Goal: Check status

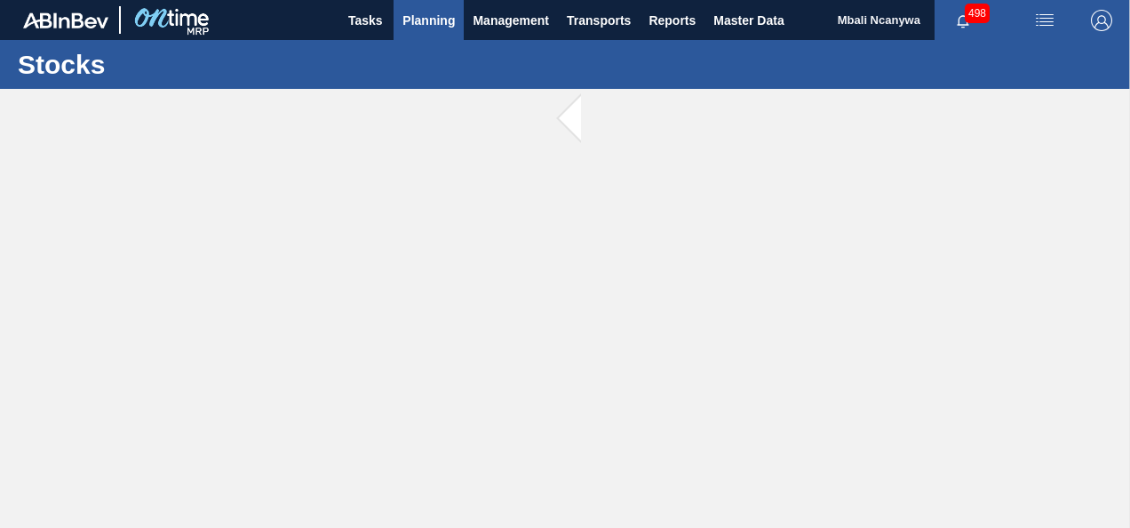
click at [426, 24] on span "Planning" at bounding box center [428, 20] width 52 height 21
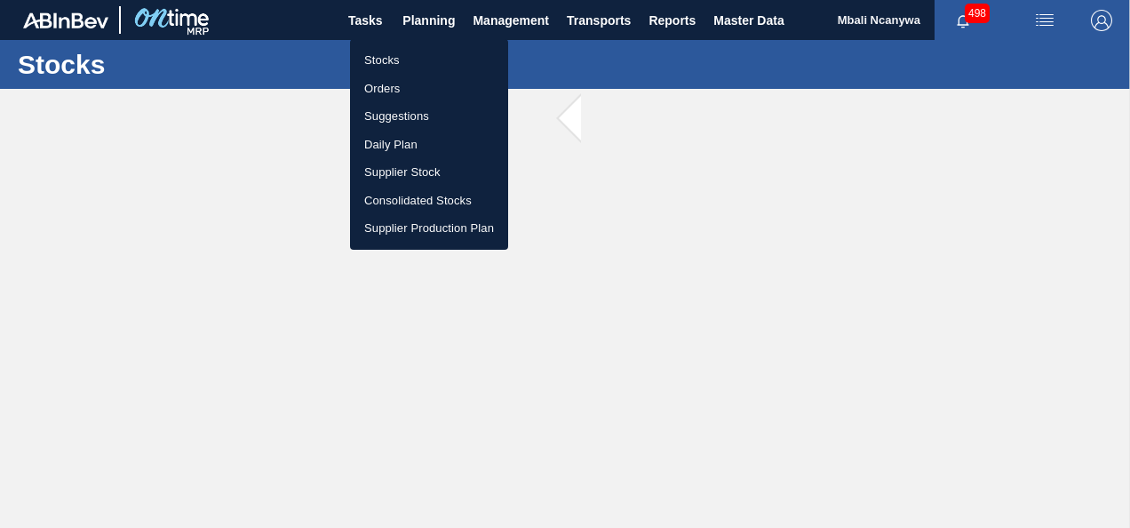
click at [413, 83] on li "Orders" at bounding box center [429, 89] width 158 height 28
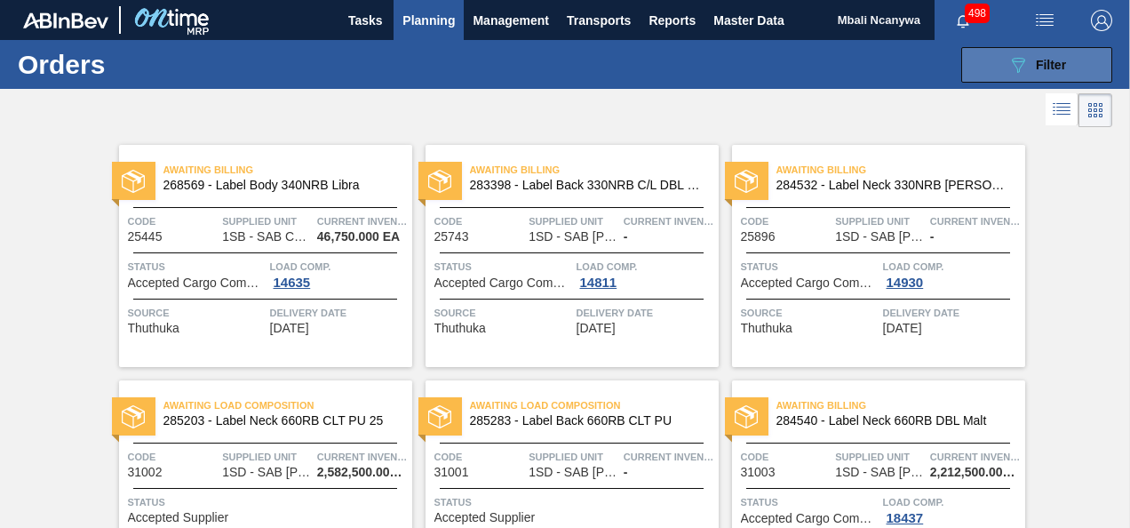
click at [1007, 60] on icon "089F7B8B-B2A5-4AFE-B5C0-19BA573D28AC" at bounding box center [1017, 64] width 21 height 21
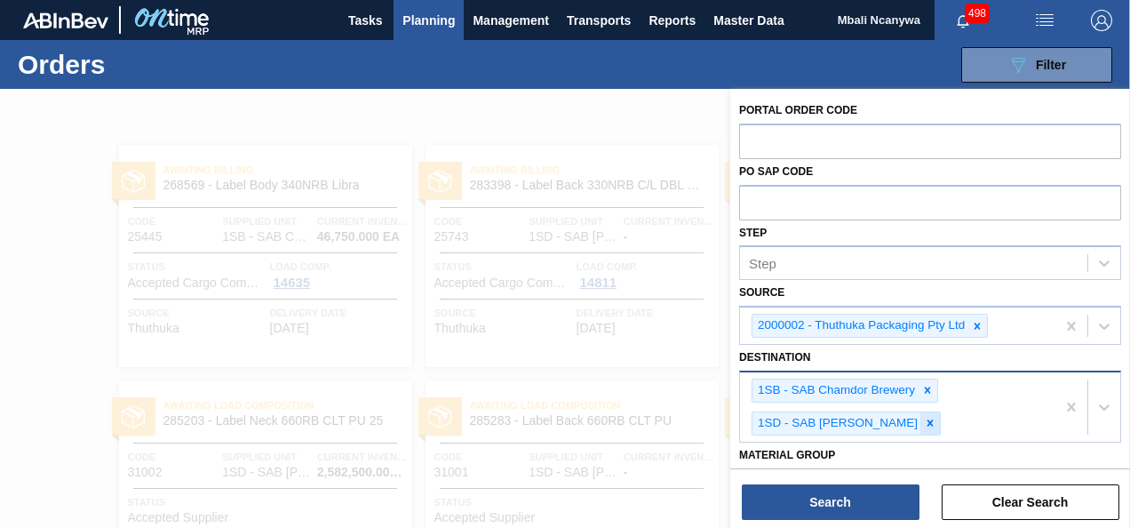
click at [924, 423] on icon at bounding box center [930, 423] width 12 height 12
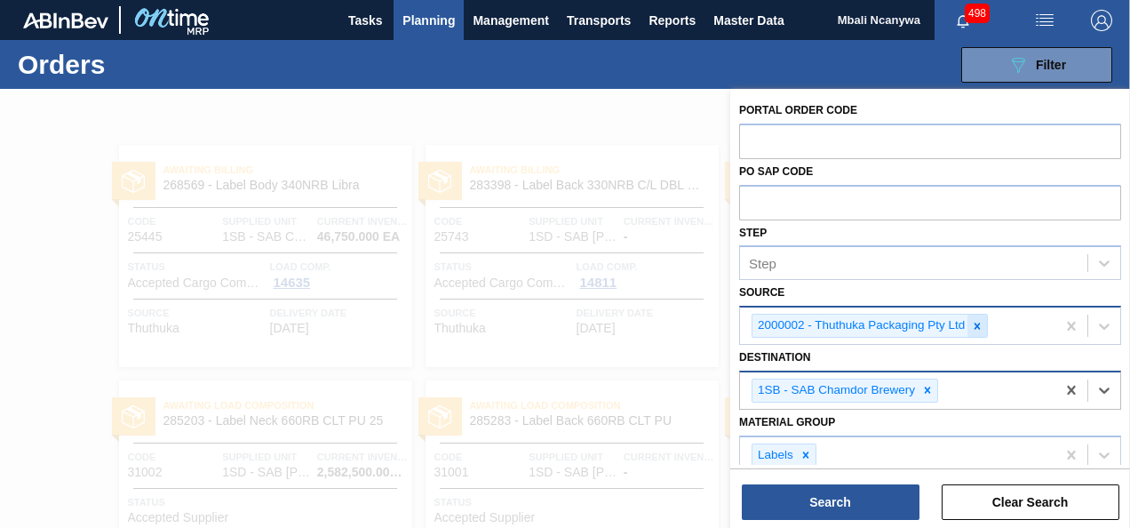
click at [980, 323] on icon at bounding box center [977, 326] width 12 height 12
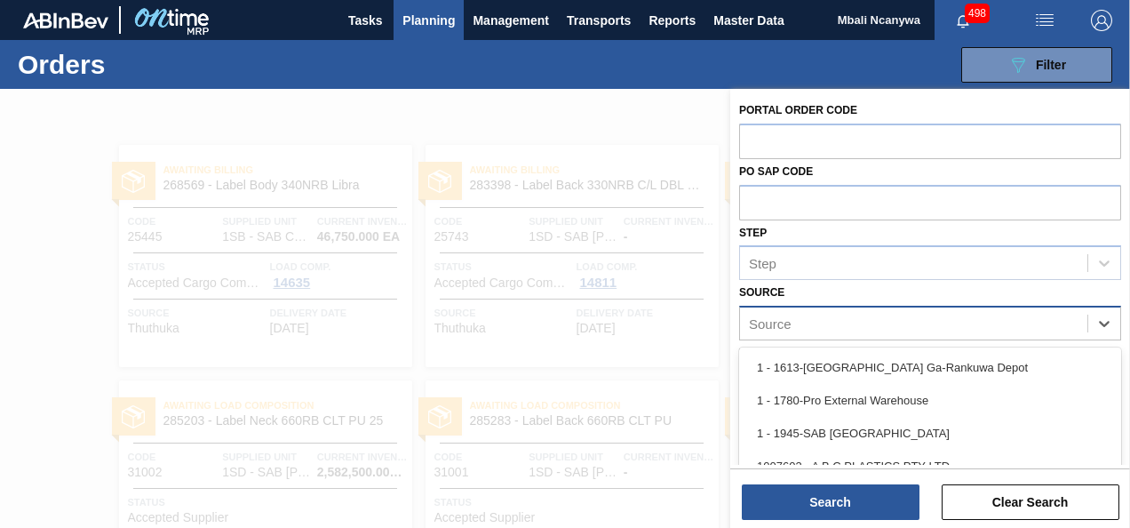
click at [965, 324] on div "Source" at bounding box center [913, 324] width 347 height 26
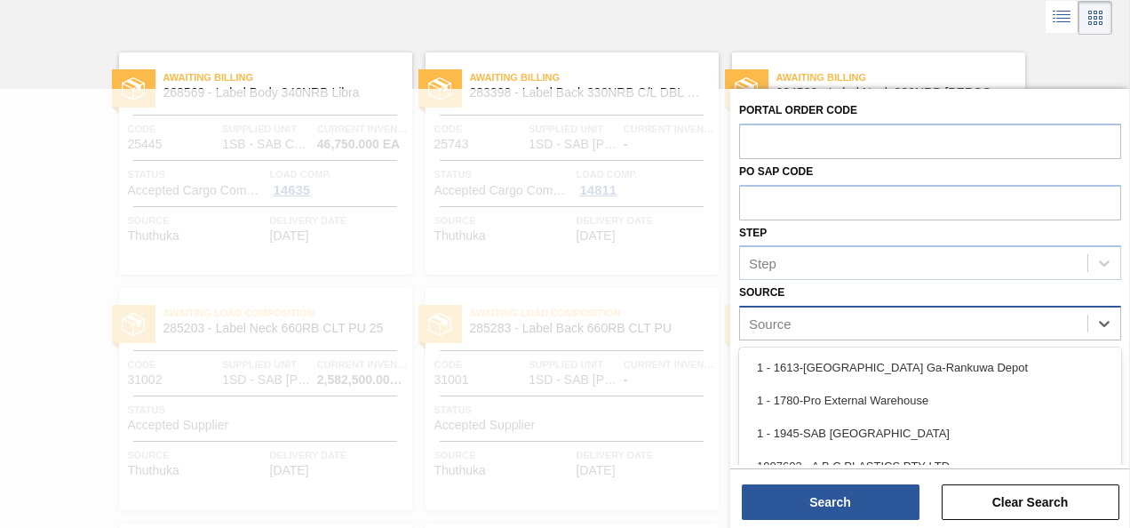
scroll to position [92, 0]
type input "mcc"
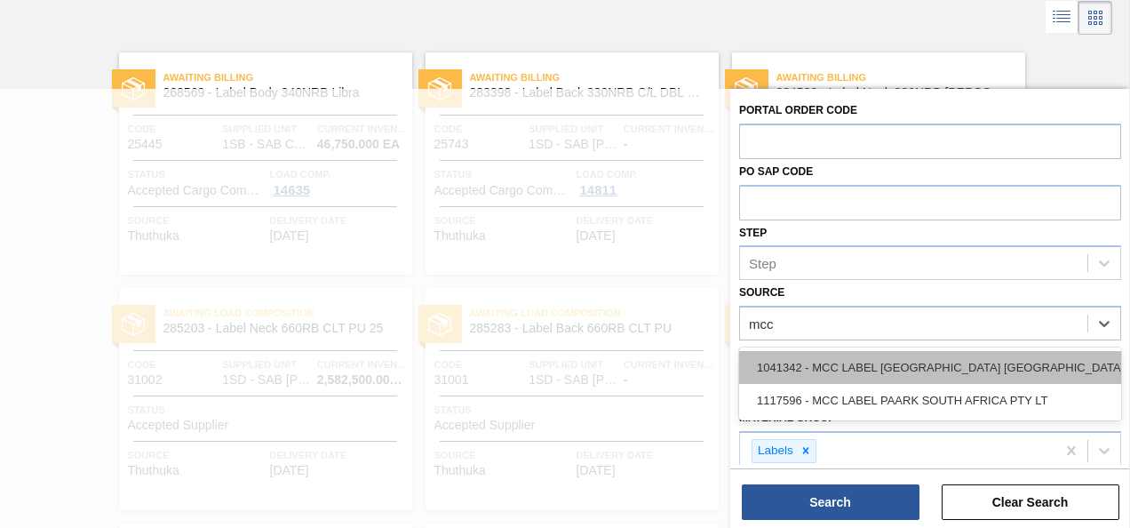
click at [811, 362] on div "1041342 - MCC LABEL [GEOGRAPHIC_DATA] [GEOGRAPHIC_DATA]" at bounding box center [930, 367] width 382 height 33
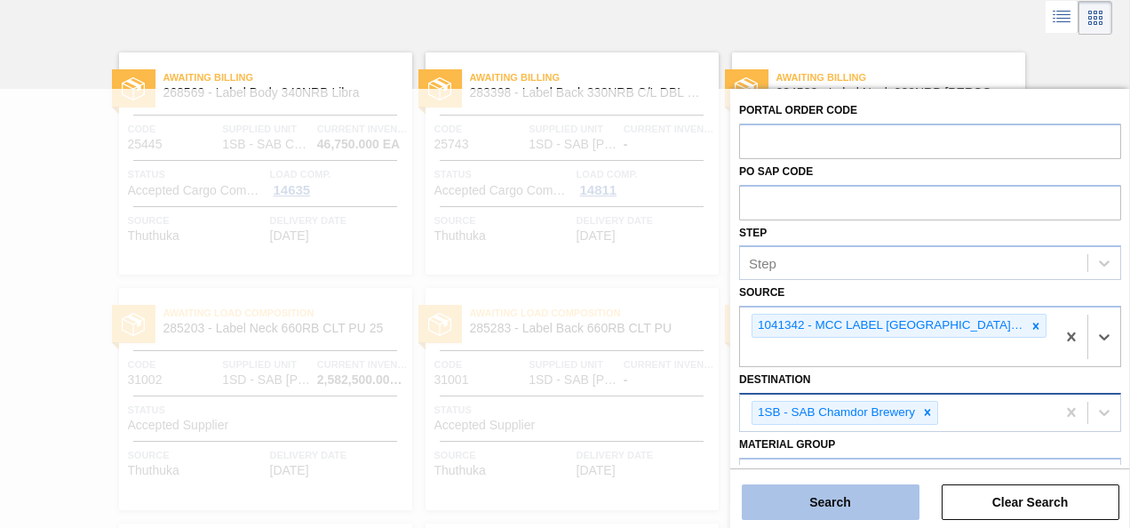
click at [835, 504] on button "Search" at bounding box center [831, 502] width 178 height 36
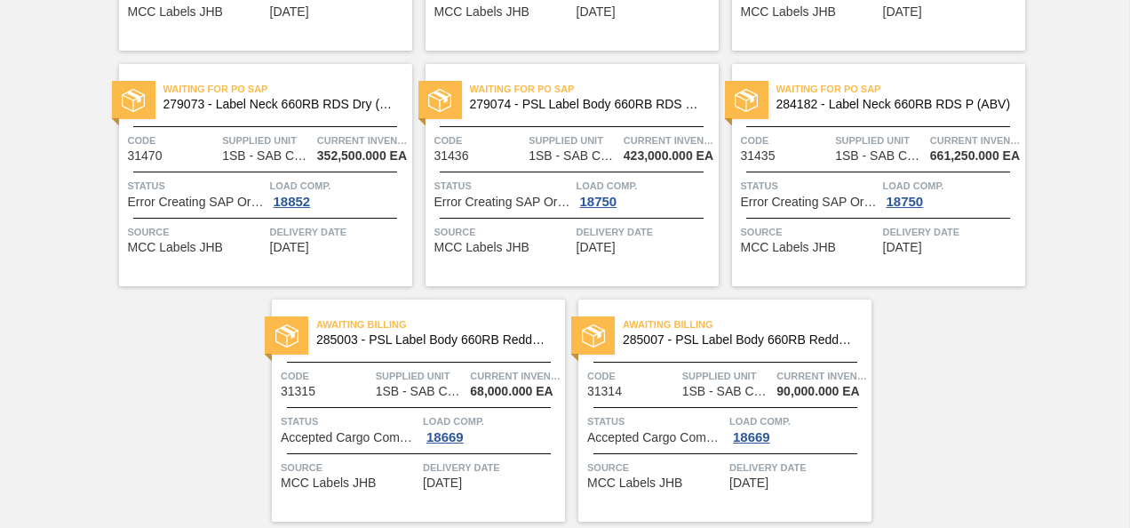
scroll to position [1317, 0]
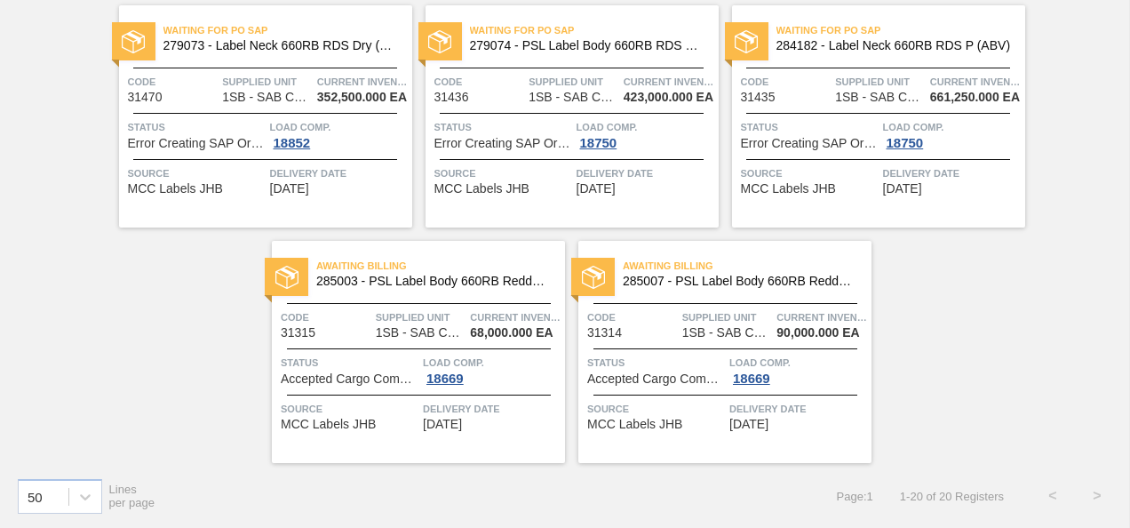
click at [691, 372] on span "Accepted Cargo Composition" at bounding box center [656, 378] width 138 height 13
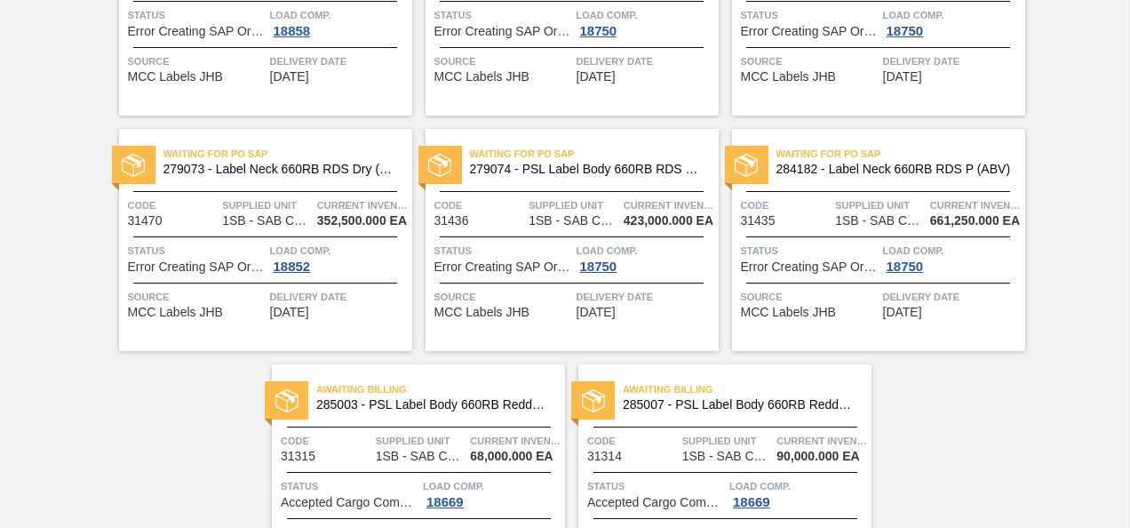
scroll to position [1244, 0]
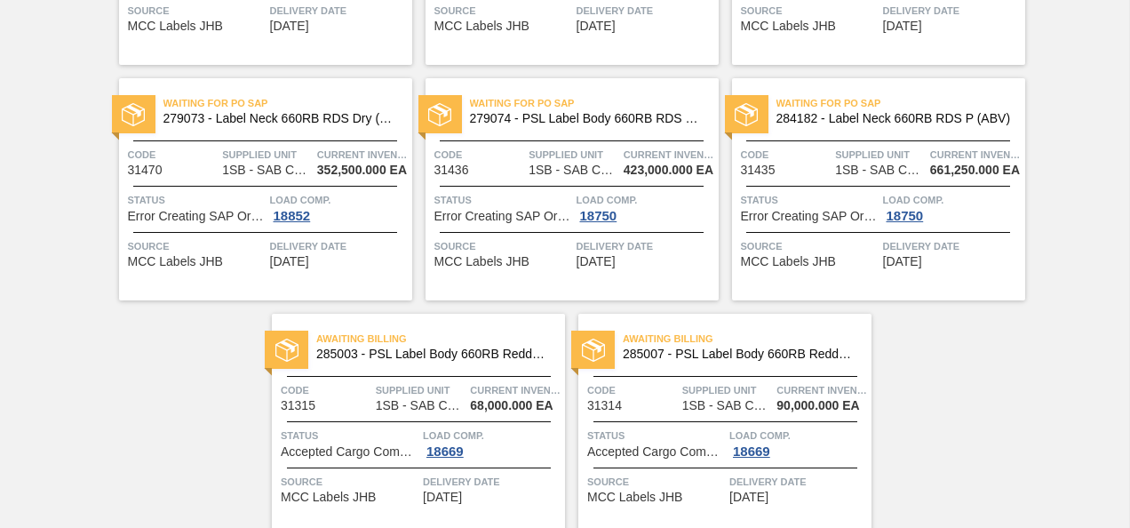
click at [843, 194] on span "Status" at bounding box center [810, 200] width 138 height 18
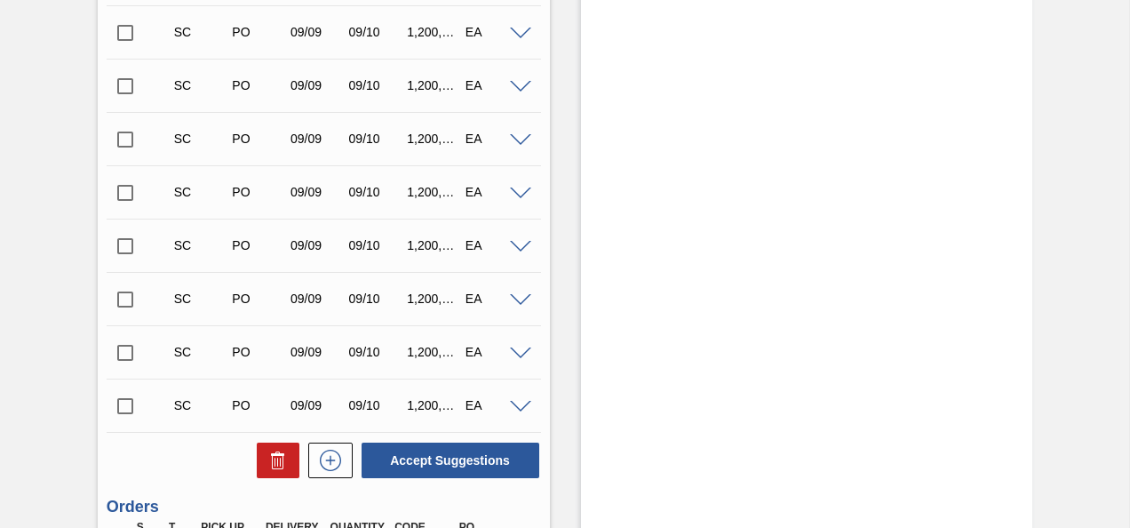
scroll to position [711, 0]
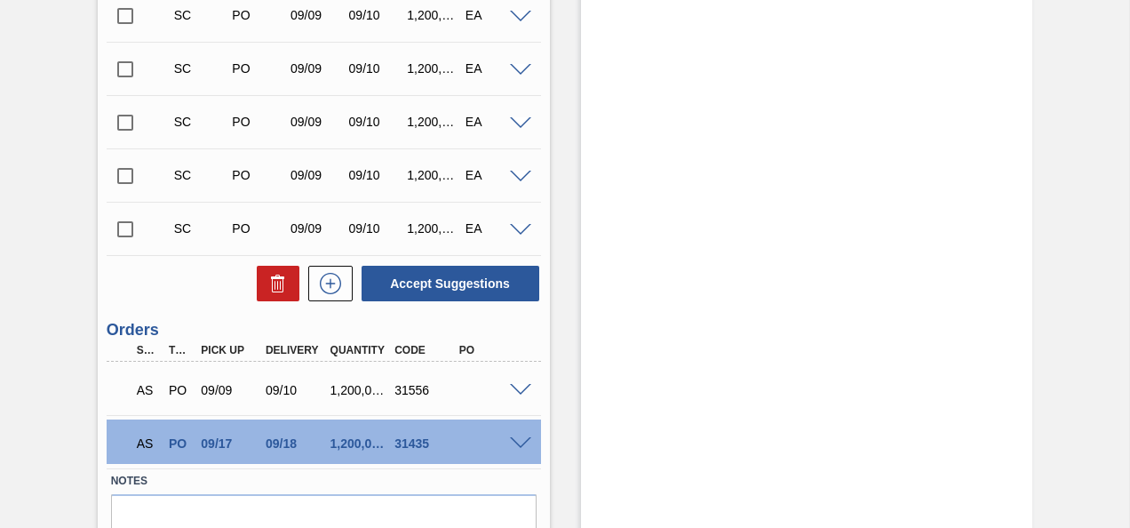
click at [520, 442] on span at bounding box center [520, 443] width 21 height 13
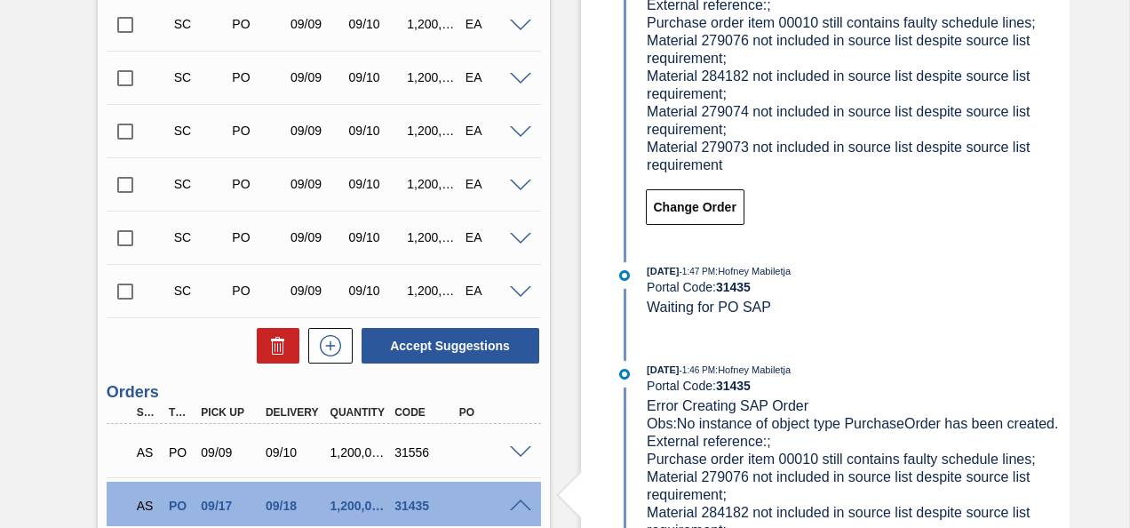
scroll to position [609, 0]
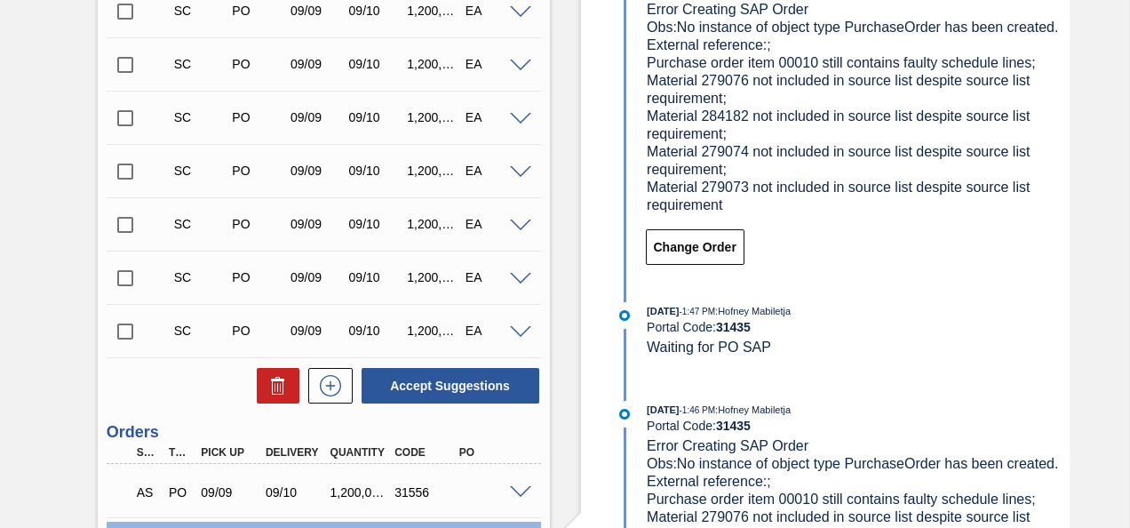
click at [693, 118] on span "Obs: No instance of object type PurchaseOrder has been created. External refere…" at bounding box center [855, 116] width 416 height 193
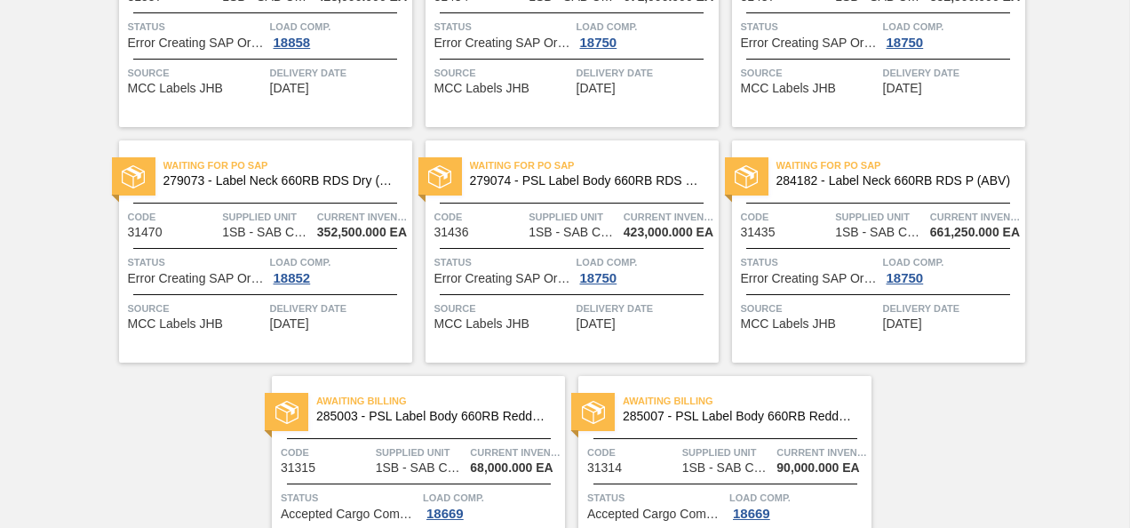
scroll to position [1139, 0]
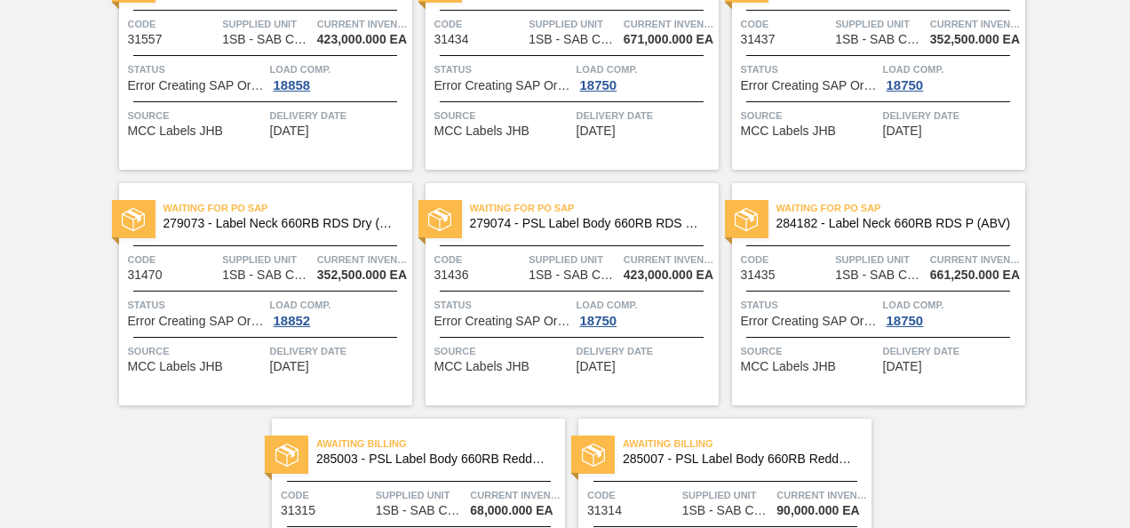
click at [284, 269] on span "1SB - SAB Chamdor Brewery" at bounding box center [266, 274] width 89 height 13
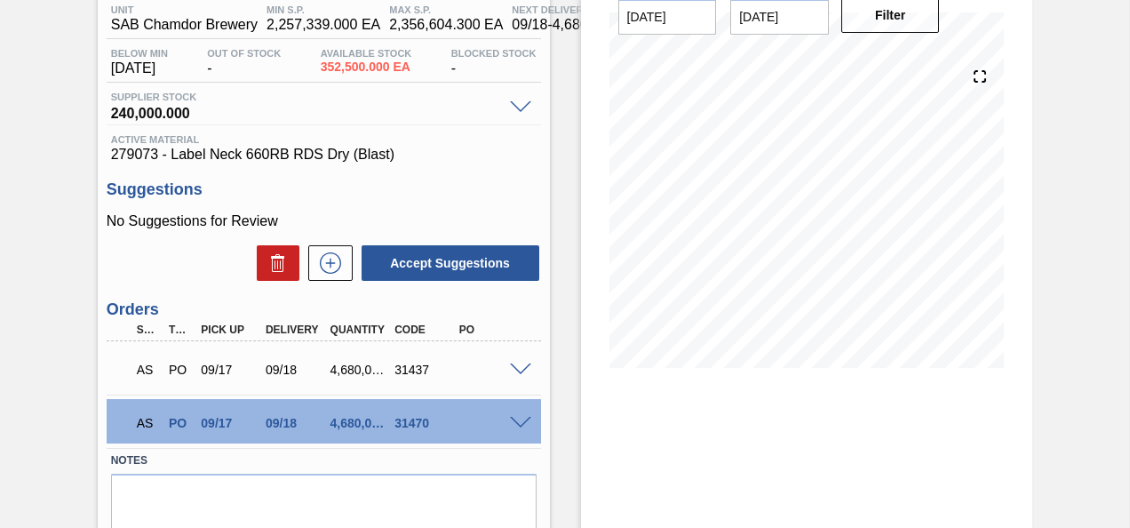
scroll to position [236, 0]
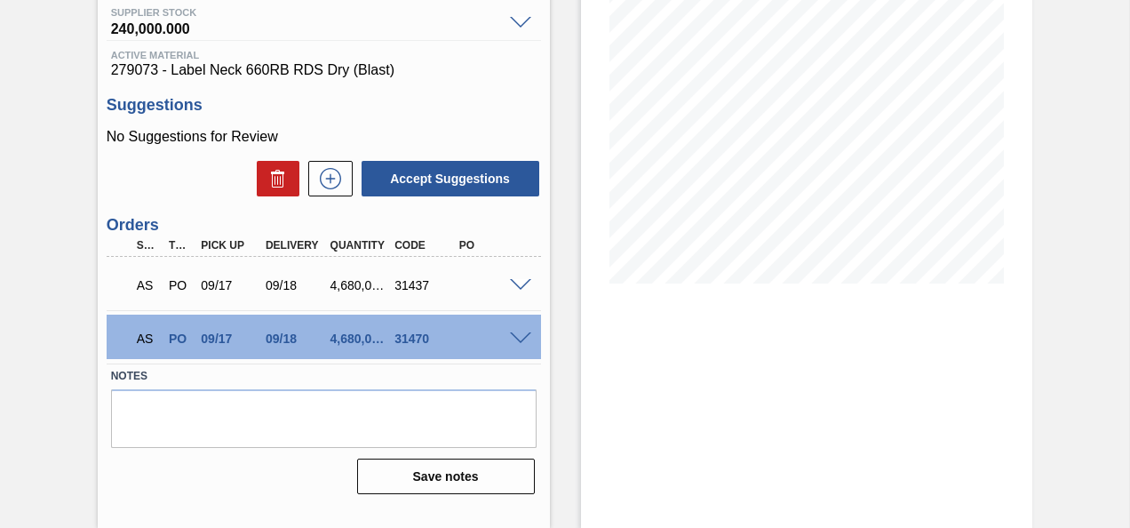
click at [391, 149] on div "No Suggestions for Review Accept Suggestions" at bounding box center [324, 163] width 434 height 69
click at [520, 329] on div "AS PO 09/17 09/18 4,680,000.000 31470" at bounding box center [324, 336] width 434 height 44
click at [524, 341] on span at bounding box center [520, 338] width 21 height 13
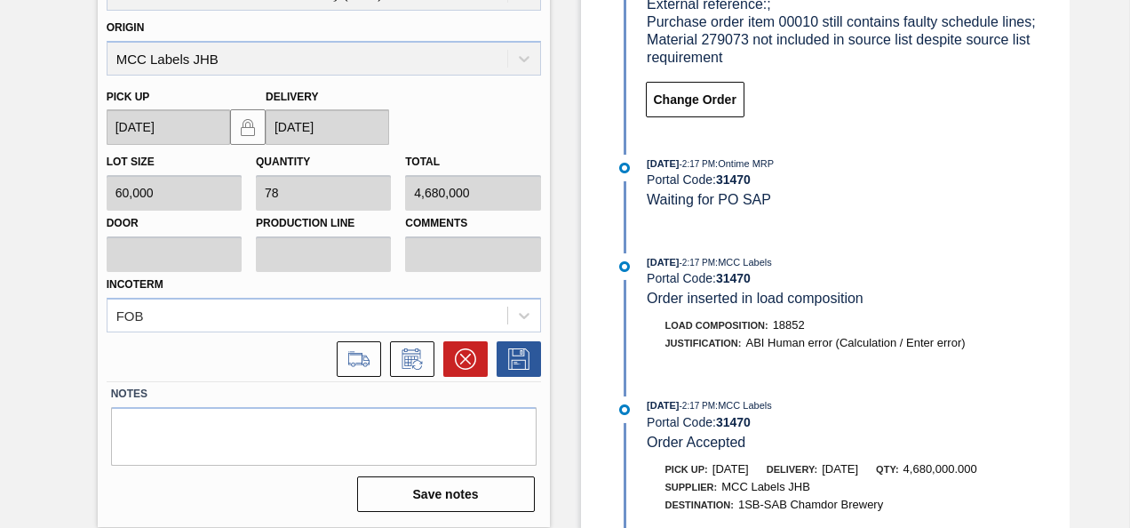
scroll to position [205, 0]
